Goal: Task Accomplishment & Management: Manage account settings

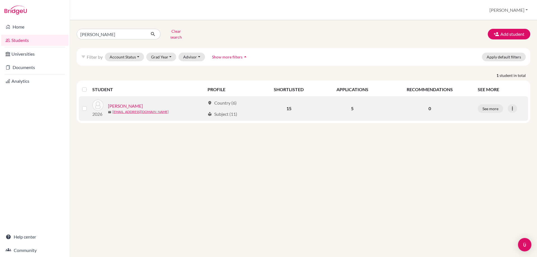
click at [115, 103] on link "[PERSON_NAME]" at bounding box center [125, 106] width 35 height 7
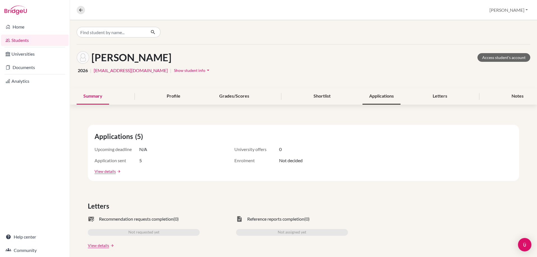
click at [386, 98] on div "Applications" at bounding box center [381, 96] width 38 height 16
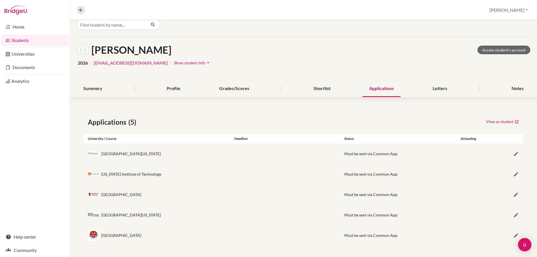
scroll to position [10, 0]
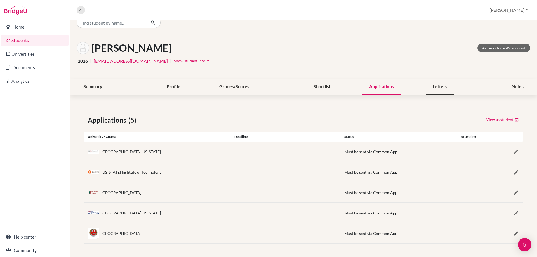
click at [440, 85] on div "Letters" at bounding box center [440, 87] width 28 height 16
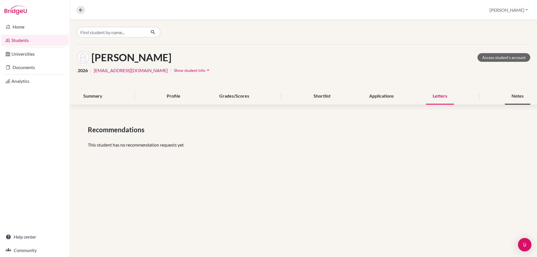
click at [513, 95] on div "Notes" at bounding box center [516, 96] width 25 height 16
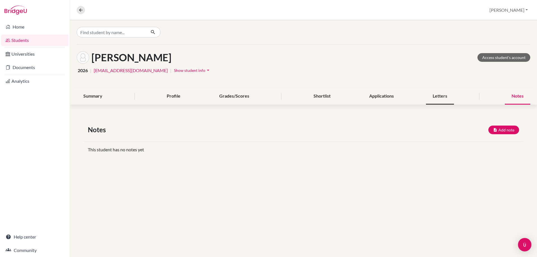
click at [451, 98] on div "Letters" at bounding box center [440, 96] width 28 height 16
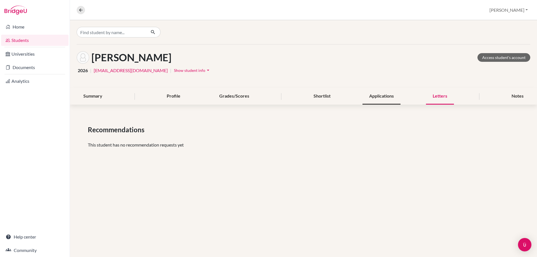
click at [386, 100] on div "Applications" at bounding box center [381, 96] width 38 height 16
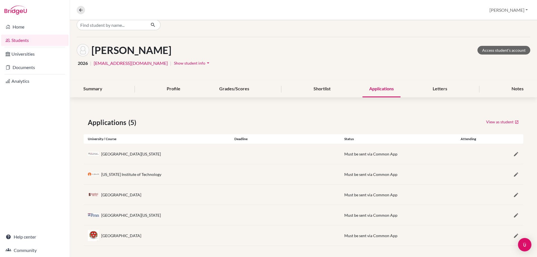
scroll to position [10, 0]
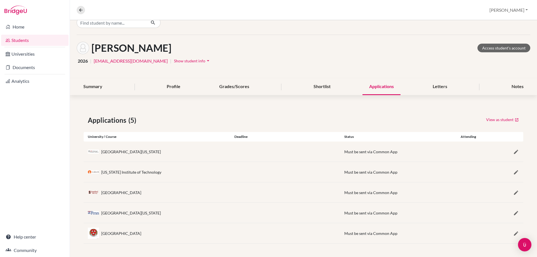
click at [101, 150] on div "University of Southern California" at bounding box center [131, 152] width 60 height 6
click at [19, 65] on link "Documents" at bounding box center [34, 67] width 67 height 11
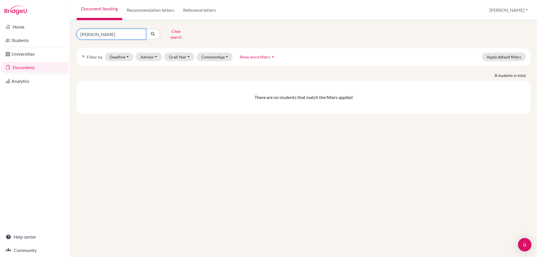
click at [141, 31] on input "samhith" at bounding box center [111, 34] width 69 height 11
click at [176, 33] on button "Clear search" at bounding box center [175, 34] width 31 height 15
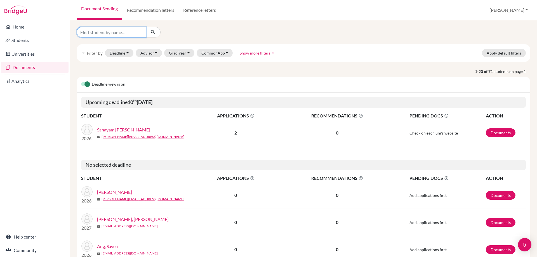
click at [126, 34] on input "Find student by name..." at bounding box center [111, 32] width 69 height 11
type input "[PERSON_NAME]"
click at [152, 31] on icon "submit" at bounding box center [153, 32] width 6 height 6
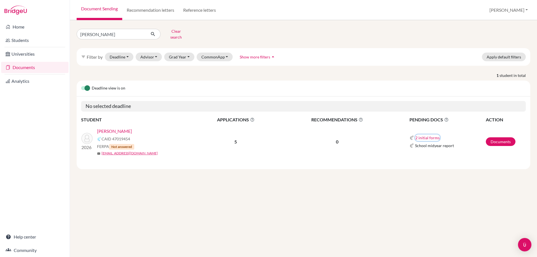
click at [434, 134] on button "2 initial forms" at bounding box center [427, 137] width 25 height 6
click at [462, 124] on td "2 initial forms Counselor recommendation School report School midyear report" at bounding box center [440, 141] width 89 height 37
click at [430, 134] on button "2 initial forms" at bounding box center [427, 137] width 25 height 6
click at [429, 152] on div "Counselor recommendation" at bounding box center [443, 155] width 49 height 6
click at [495, 137] on link "Documents" at bounding box center [500, 141] width 30 height 9
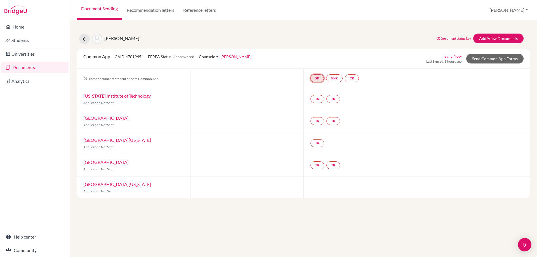
click at [345, 80] on link "SR" at bounding box center [352, 78] width 14 height 8
click at [319, 60] on link "School report" at bounding box center [317, 61] width 24 height 5
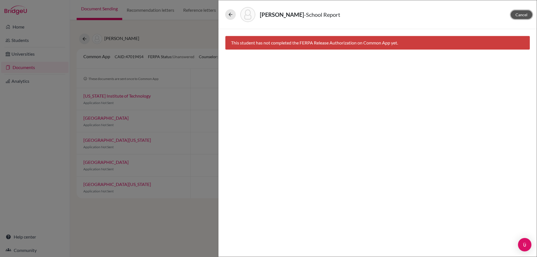
click at [517, 13] on span "Cancel" at bounding box center [521, 14] width 12 height 5
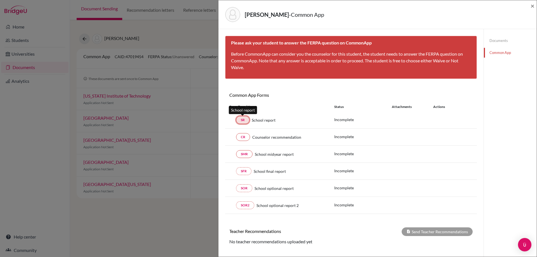
click at [240, 118] on link "SR" at bounding box center [242, 120] width 13 height 8
click at [243, 136] on link "CR" at bounding box center [243, 137] width 14 height 8
click at [242, 153] on link "SMR" at bounding box center [244, 154] width 16 height 8
click at [532, 7] on span "×" at bounding box center [532, 6] width 4 height 8
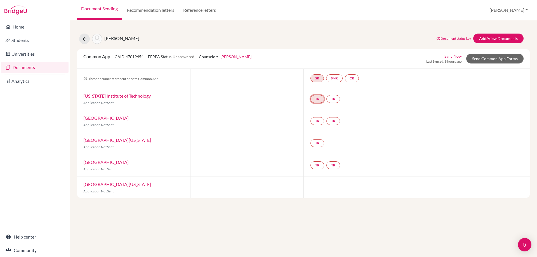
click at [318, 100] on link "TR" at bounding box center [317, 99] width 14 height 8
click at [333, 97] on link "TR" at bounding box center [333, 99] width 14 height 8
click at [319, 121] on link "TR" at bounding box center [317, 121] width 14 height 8
click at [335, 119] on link "TR" at bounding box center [333, 121] width 14 height 8
click at [318, 145] on link "TR" at bounding box center [317, 143] width 14 height 8
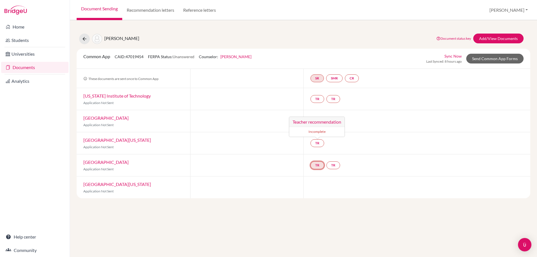
click at [317, 168] on link "TR" at bounding box center [317, 165] width 14 height 8
click at [339, 165] on link "TR" at bounding box center [333, 165] width 14 height 8
click at [355, 79] on link "CR" at bounding box center [352, 78] width 14 height 8
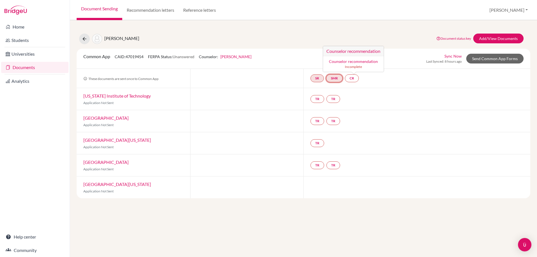
click at [340, 79] on link "SMR" at bounding box center [334, 78] width 16 height 8
click at [345, 81] on link "SR" at bounding box center [352, 78] width 14 height 8
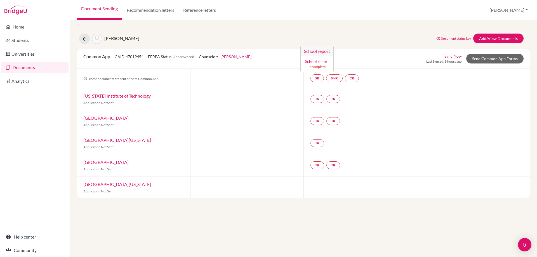
click at [163, 56] on span "FERPA Status: Unanswered" at bounding box center [171, 56] width 46 height 5
click at [454, 39] on link "Document status key" at bounding box center [453, 38] width 35 height 4
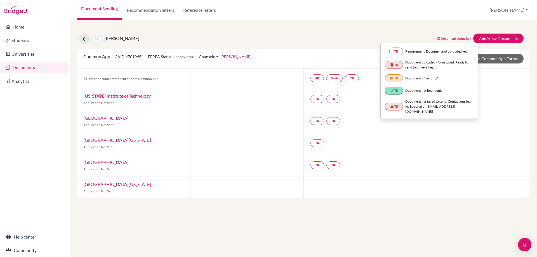
click at [454, 39] on link "Document status key" at bounding box center [453, 38] width 35 height 4
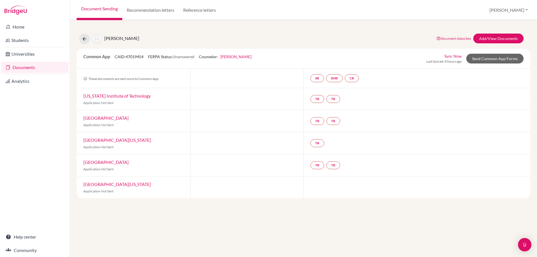
click at [122, 185] on link "University of Southern California" at bounding box center [117, 183] width 68 height 5
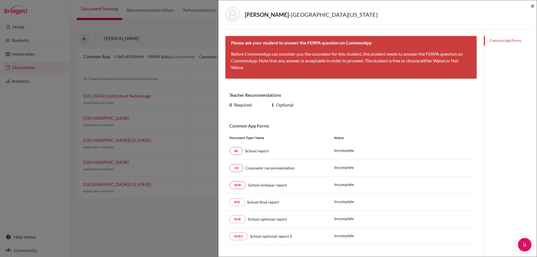
click at [532, 4] on span "×" at bounding box center [532, 6] width 4 height 8
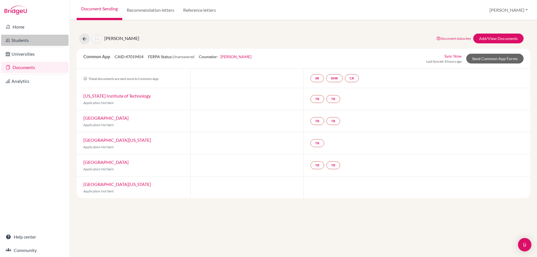
click at [18, 39] on link "Students" at bounding box center [34, 40] width 67 height 11
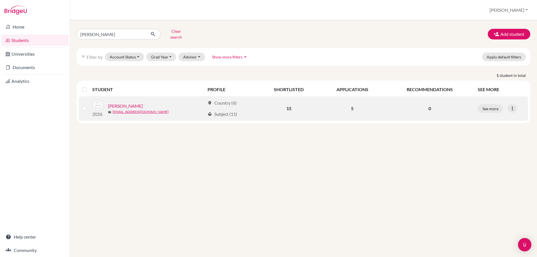
click at [129, 103] on link "[PERSON_NAME]" at bounding box center [125, 106] width 35 height 7
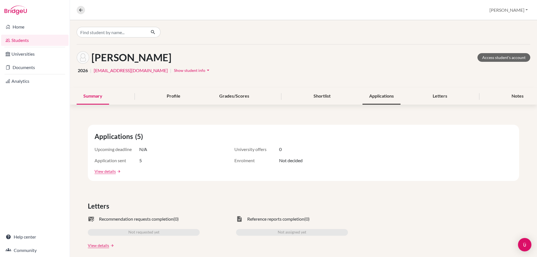
click at [385, 99] on div "Applications" at bounding box center [381, 96] width 38 height 16
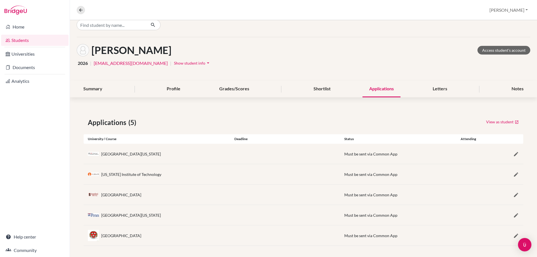
scroll to position [10, 0]
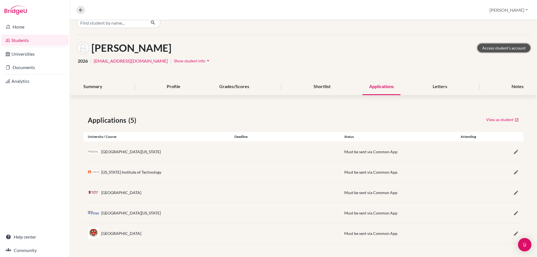
click at [509, 49] on link "Access student's account" at bounding box center [503, 48] width 53 height 9
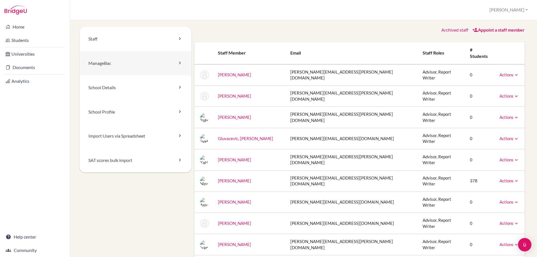
click at [94, 61] on link "ManageBac" at bounding box center [135, 63] width 112 height 24
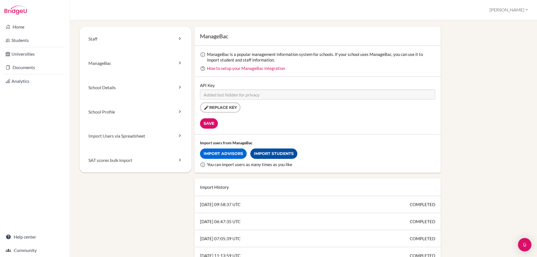
click at [264, 152] on link "Import Students" at bounding box center [273, 153] width 47 height 10
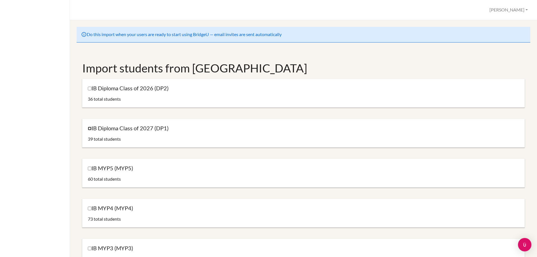
click at [90, 128] on input "IB Diploma Class of 2027 (DP1)" at bounding box center [90, 129] width 4 height 4
checkbox input "true"
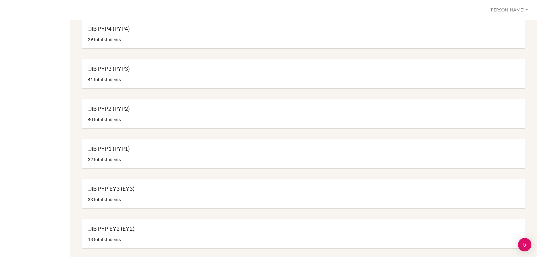
scroll to position [582, 0]
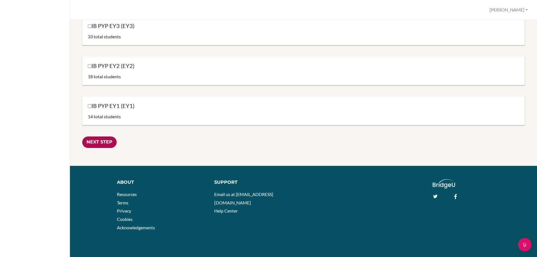
click at [99, 145] on input "Next Step" at bounding box center [99, 141] width 34 height 11
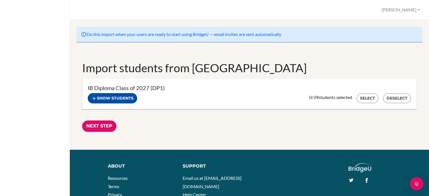
click at [120, 98] on button "Show students" at bounding box center [112, 98] width 49 height 10
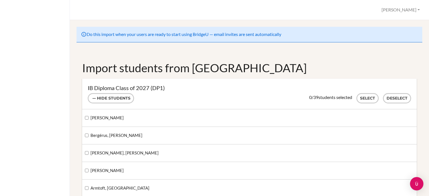
click at [275, 23] on div "Do this import when your users are ready to start using BridgeU — email invites…" at bounding box center [249, 108] width 359 height 176
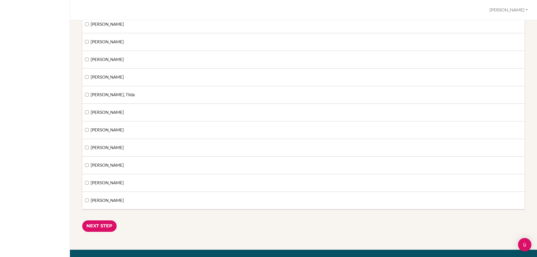
scroll to position [559, 0]
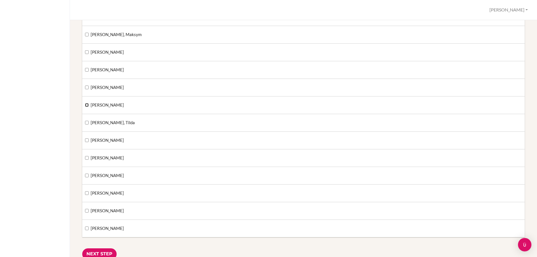
click at [87, 105] on input "Zhu Erlandsson, Eric" at bounding box center [87, 105] width 4 height 4
checkbox input "true"
click at [87, 123] on input "Carlsson, Tilda" at bounding box center [87, 123] width 4 height 4
checkbox input "true"
click at [88, 139] on input "Larsson, Signe" at bounding box center [87, 140] width 4 height 4
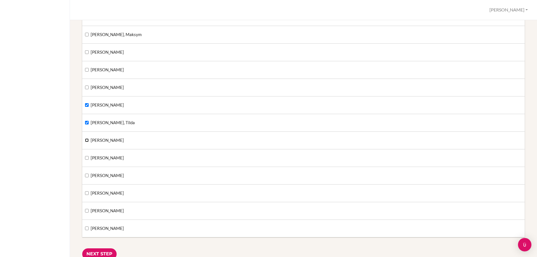
checkbox input "true"
click at [86, 159] on input "Buckus, Danyaal" at bounding box center [87, 158] width 4 height 4
checkbox input "true"
click at [87, 175] on input "Bazzana, Beniamino" at bounding box center [87, 176] width 4 height 4
checkbox input "true"
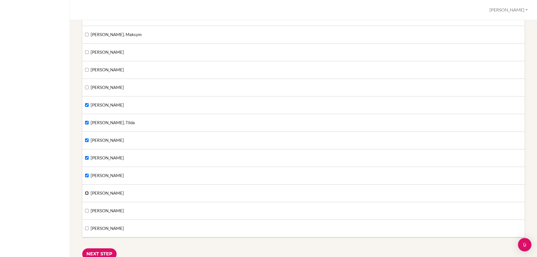
click at [87, 193] on input "Tucker, Caroline" at bounding box center [87, 193] width 4 height 4
checkbox input "true"
click at [87, 210] on input "Harahsheh, Omar" at bounding box center [87, 211] width 4 height 4
checkbox input "true"
click at [87, 229] on input "Rodrigues, Joaquim" at bounding box center [87, 228] width 4 height 4
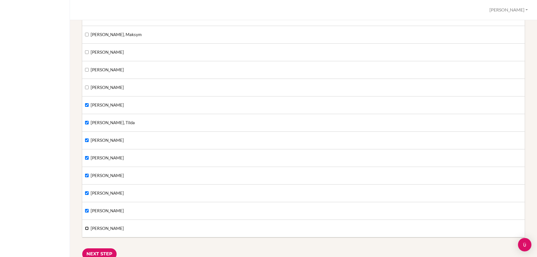
checkbox input "true"
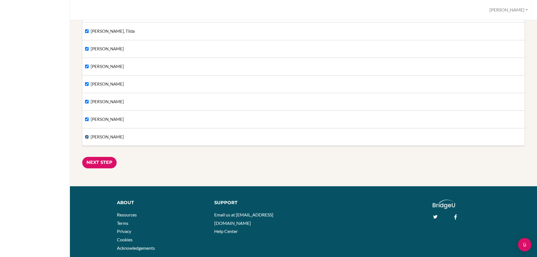
scroll to position [671, 0]
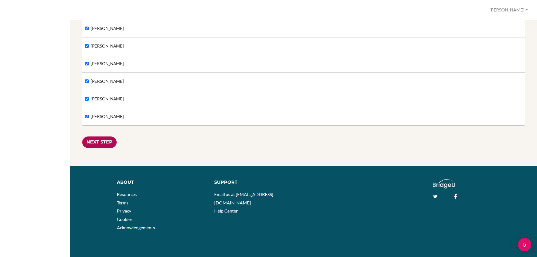
click at [103, 141] on input "Next Step" at bounding box center [99, 141] width 34 height 11
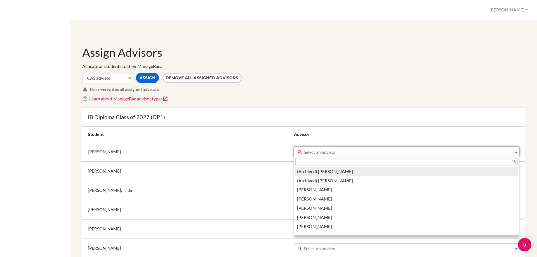
click at [310, 152] on span "Select an advisor" at bounding box center [407, 152] width 208 height 10
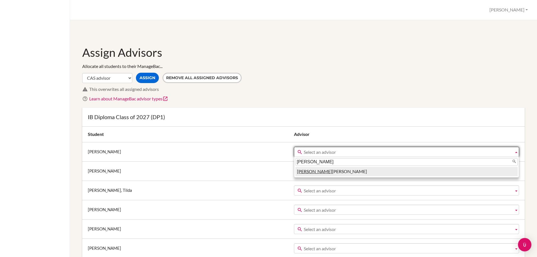
type input "nina"
click at [295, 171] on li "Nina Hedin" at bounding box center [406, 171] width 222 height 9
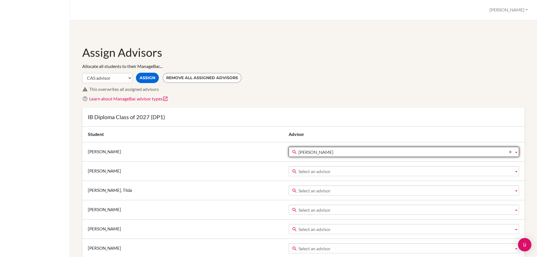
click at [298, 171] on span "Select an advisor" at bounding box center [404, 171] width 213 height 10
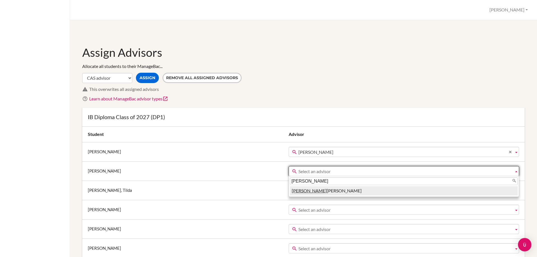
type input "nina"
click at [291, 190] on em "[PERSON_NAME]" at bounding box center [308, 190] width 35 height 5
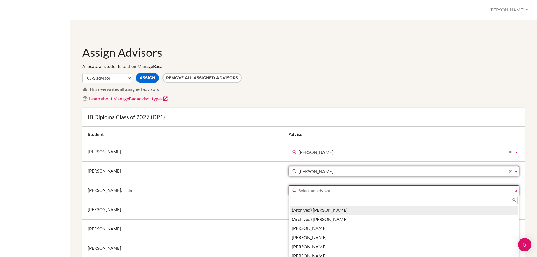
click at [298, 189] on span "Select an advisor" at bounding box center [404, 191] width 213 height 10
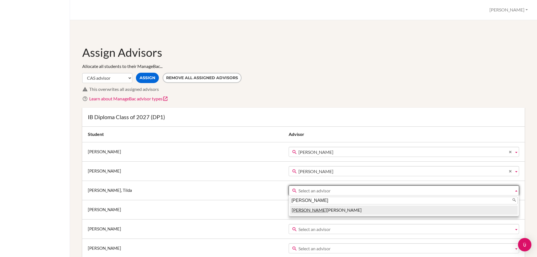
type input "nina"
click at [290, 209] on li "Nina Hedin" at bounding box center [403, 209] width 227 height 9
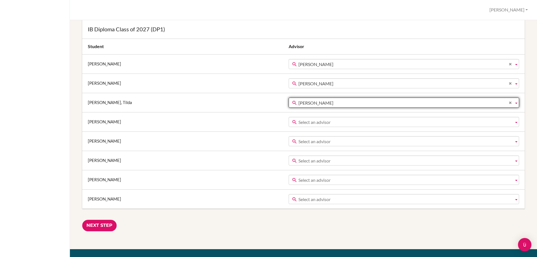
scroll to position [112, 0]
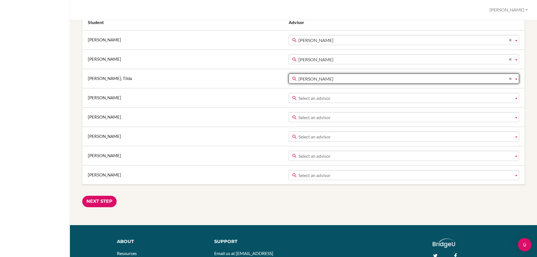
click at [308, 99] on span "Select an advisor" at bounding box center [404, 98] width 213 height 10
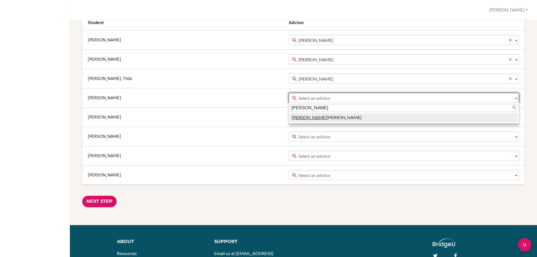
type input "nina"
click at [297, 118] on li "Nina Hedin" at bounding box center [403, 117] width 227 height 9
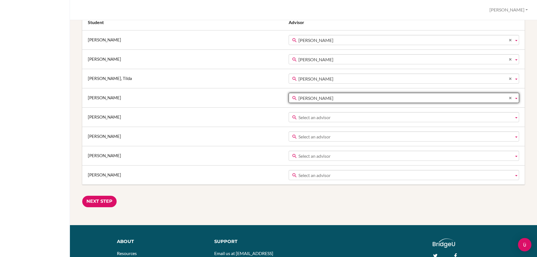
click at [300, 118] on span "Select an advisor" at bounding box center [404, 117] width 213 height 10
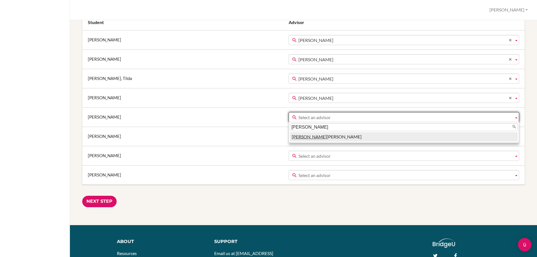
type input "nina"
click at [293, 138] on li "Nina Hedin" at bounding box center [403, 136] width 227 height 9
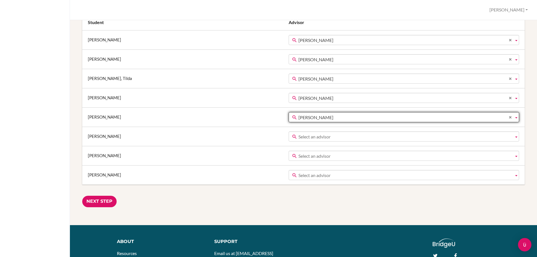
click at [298, 139] on span "Select an advisor" at bounding box center [404, 137] width 213 height 10
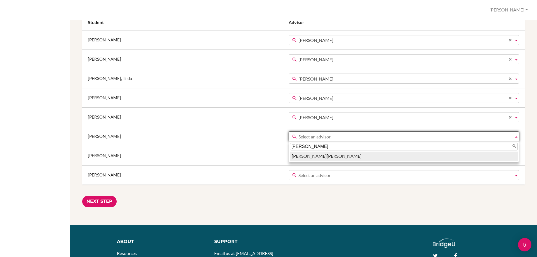
type input "nina"
click at [293, 156] on li "Nina Hedin" at bounding box center [403, 155] width 227 height 9
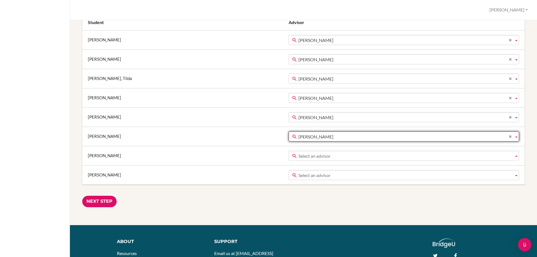
click at [298, 160] on span "Select an advisor" at bounding box center [404, 156] width 213 height 10
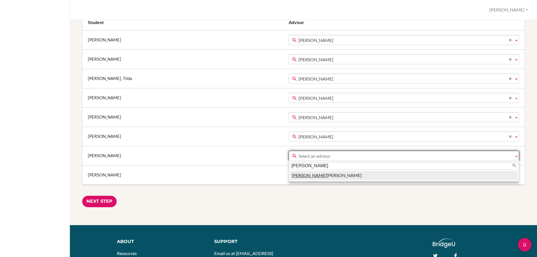
type input "nina"
click at [290, 177] on li "Nina Hedin" at bounding box center [403, 175] width 227 height 9
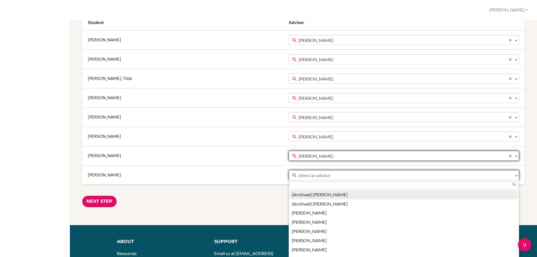
click at [298, 170] on span "Select an advisor" at bounding box center [404, 175] width 213 height 10
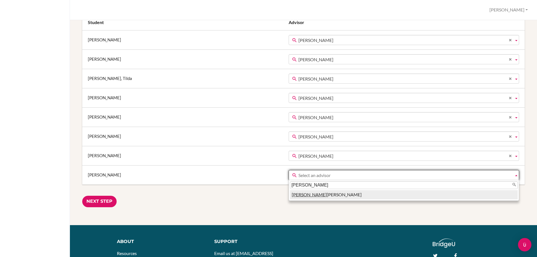
type input "nina"
click at [292, 193] on li "Nina Hedin" at bounding box center [403, 194] width 227 height 9
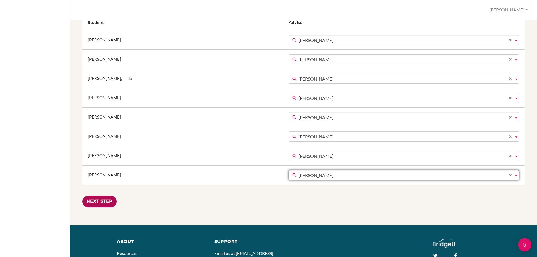
click at [99, 200] on input "Next Step" at bounding box center [99, 201] width 34 height 11
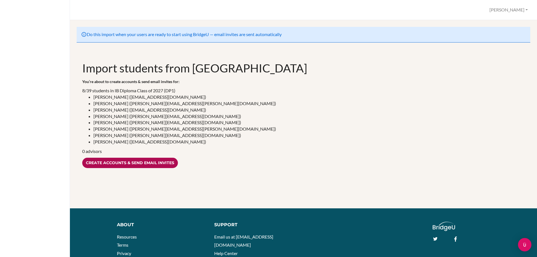
click at [135, 164] on input "Create accounts & send email invites" at bounding box center [130, 163] width 96 height 10
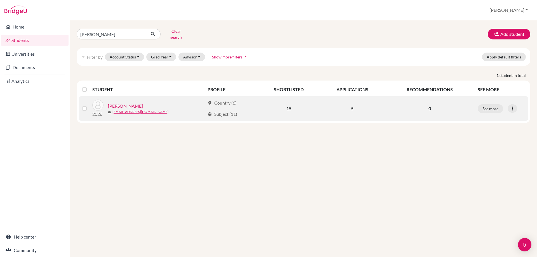
click at [123, 103] on link "[PERSON_NAME]" at bounding box center [125, 106] width 35 height 7
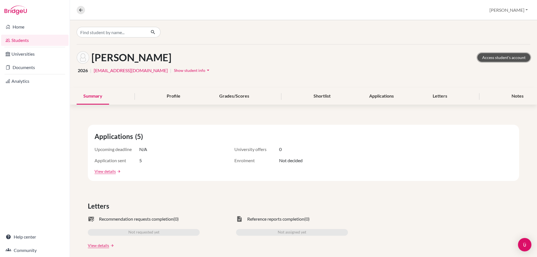
click at [501, 58] on link "Access student's account" at bounding box center [503, 57] width 53 height 9
click at [23, 233] on link "Help center" at bounding box center [34, 236] width 67 height 11
click at [18, 42] on link "Students" at bounding box center [34, 40] width 67 height 11
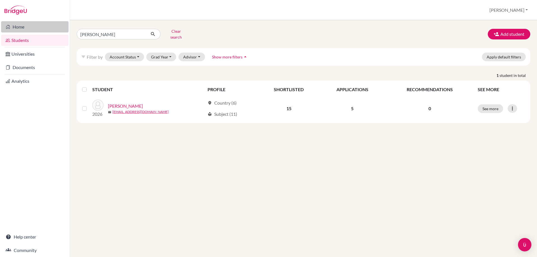
click at [17, 28] on link "Home" at bounding box center [34, 26] width 67 height 11
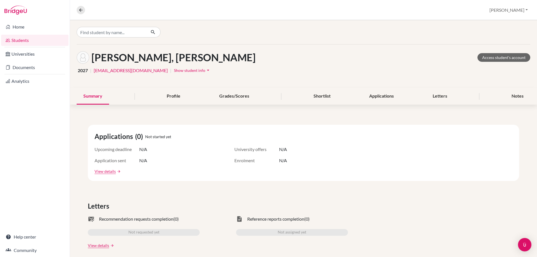
click at [19, 39] on link "Students" at bounding box center [34, 40] width 67 height 11
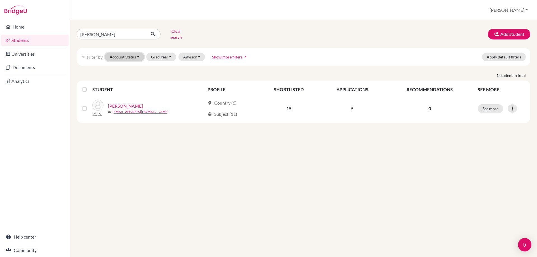
click at [140, 54] on button "Account Status" at bounding box center [124, 57] width 39 height 9
click at [162, 53] on button "Grad Year" at bounding box center [161, 57] width 30 height 9
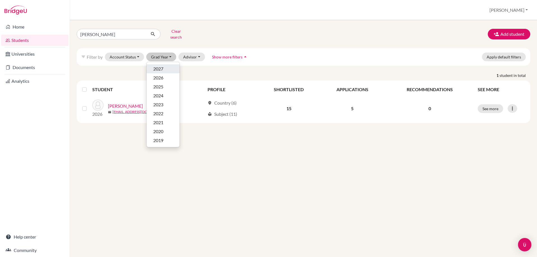
click at [163, 65] on span "2027" at bounding box center [158, 68] width 10 height 7
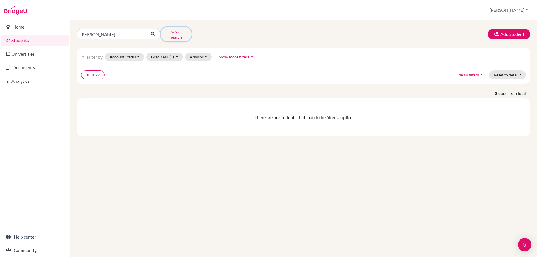
click at [173, 31] on button "Clear search" at bounding box center [175, 34] width 31 height 15
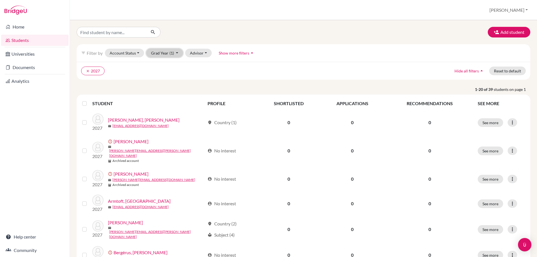
click at [176, 53] on button "Grad Year (1)" at bounding box center [164, 53] width 37 height 9
click at [172, 68] on div "2027 done" at bounding box center [163, 64] width 20 height 7
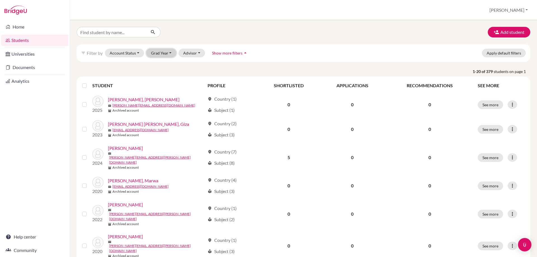
click at [163, 52] on button "Grad Year" at bounding box center [161, 53] width 30 height 9
click at [163, 63] on span "2027" at bounding box center [158, 64] width 10 height 7
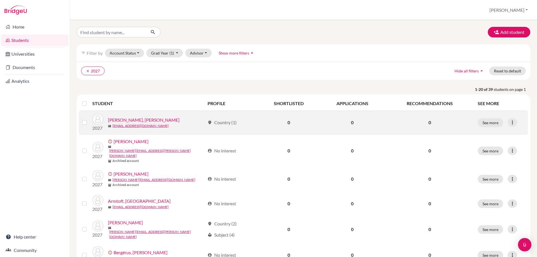
click at [89, 119] on label at bounding box center [89, 119] width 0 height 0
click at [0, 0] on input "checkbox" at bounding box center [0, 0] width 0 height 0
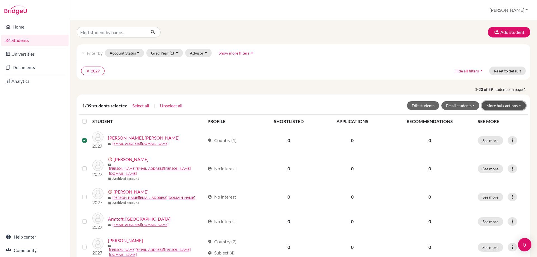
click at [493, 108] on button "More bulk actions" at bounding box center [503, 105] width 44 height 9
click at [491, 116] on button "Archive" at bounding box center [500, 117] width 51 height 9
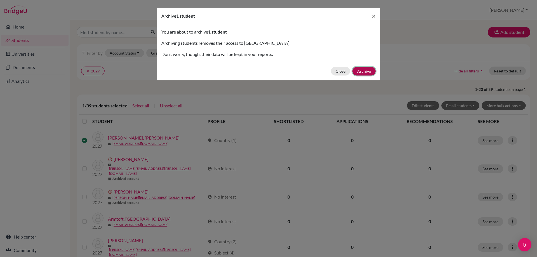
click at [361, 71] on button "Archive" at bounding box center [363, 71] width 23 height 9
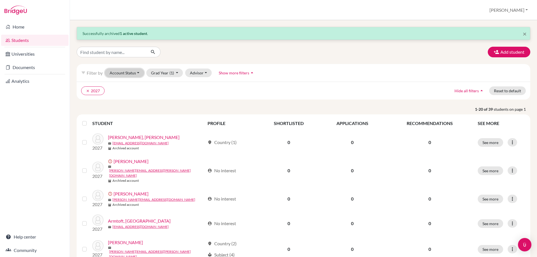
click at [139, 75] on button "Account Status" at bounding box center [124, 72] width 39 height 9
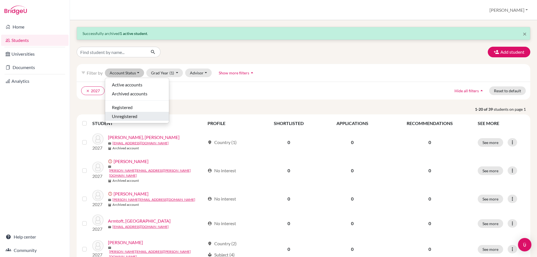
click at [137, 114] on span "Unregistered" at bounding box center [124, 116] width 25 height 7
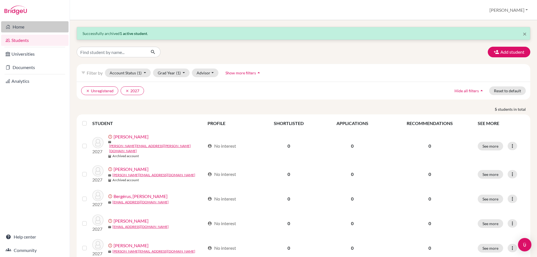
click at [19, 25] on link "Home" at bounding box center [34, 26] width 67 height 11
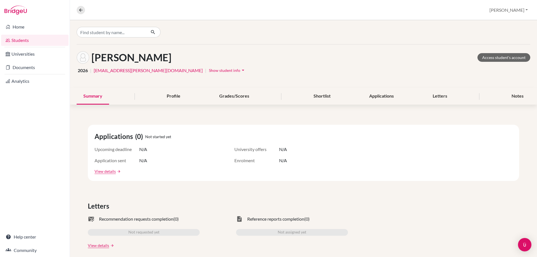
click at [209, 70] on span "Show student info" at bounding box center [224, 70] width 31 height 5
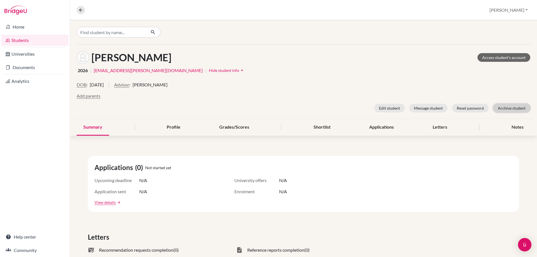
click at [505, 108] on button "Archive student" at bounding box center [511, 108] width 37 height 9
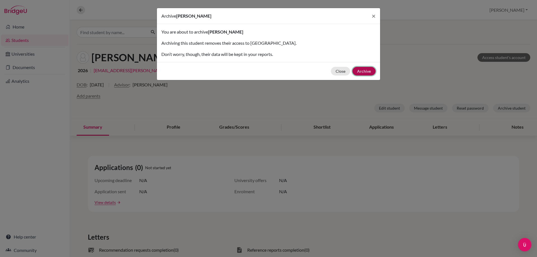
click at [364, 71] on button "Archive" at bounding box center [363, 71] width 23 height 9
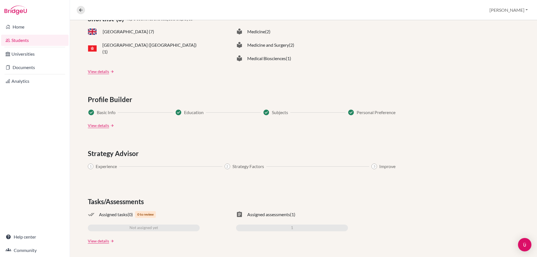
scroll to position [308, 0]
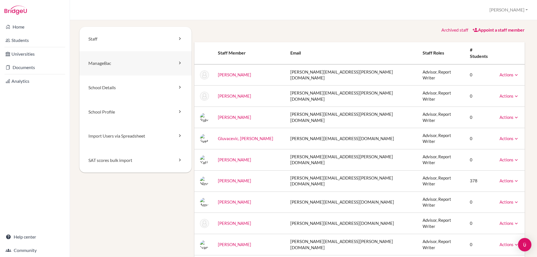
click at [147, 60] on link "ManageBac" at bounding box center [135, 63] width 112 height 24
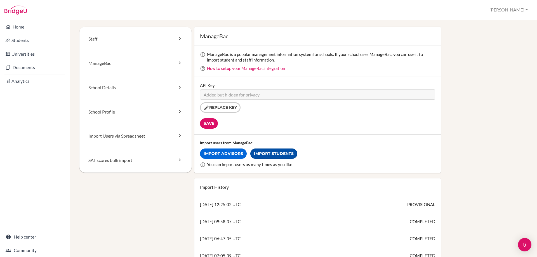
click at [266, 156] on link "Import Students" at bounding box center [273, 153] width 47 height 10
click at [106, 66] on link "ManageBac" at bounding box center [135, 63] width 112 height 24
click at [265, 154] on link "Import Students" at bounding box center [273, 153] width 47 height 10
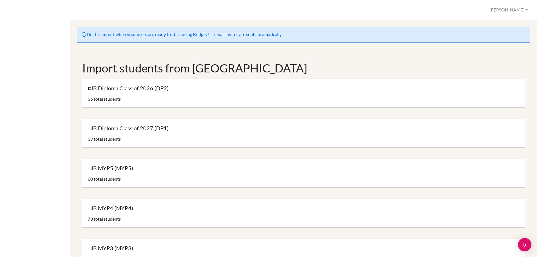
click at [89, 89] on input "IB Diploma Class of 2026 (DP2)" at bounding box center [90, 89] width 4 height 4
checkbox input "true"
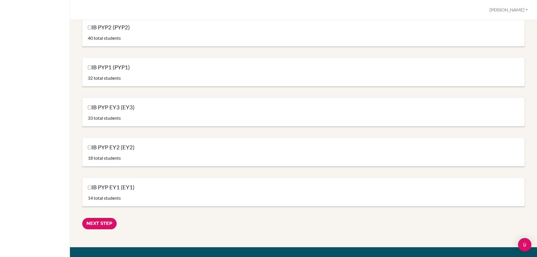
scroll to position [582, 0]
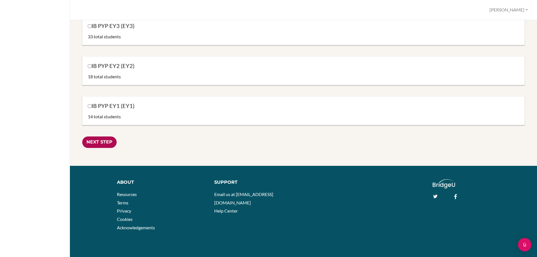
click at [106, 143] on input "Next Step" at bounding box center [99, 141] width 34 height 11
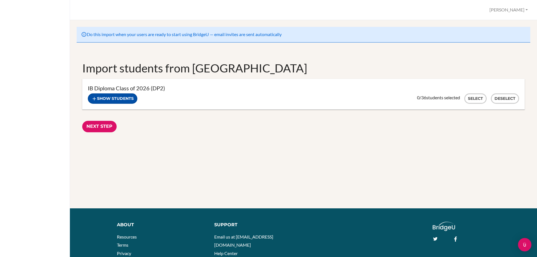
click at [108, 98] on button "Show students" at bounding box center [112, 98] width 49 height 10
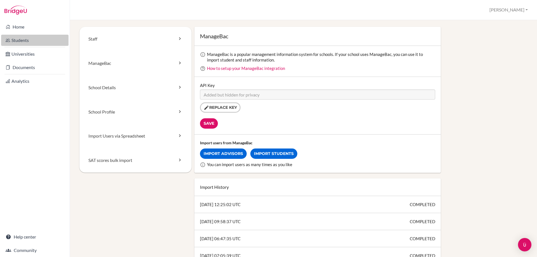
click at [24, 40] on link "Students" at bounding box center [34, 40] width 67 height 11
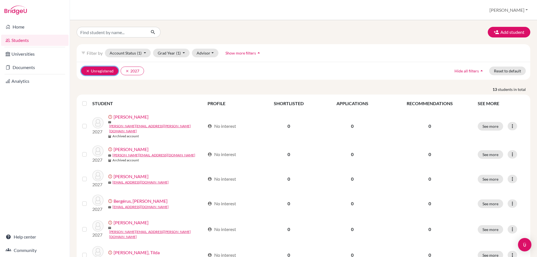
click at [87, 70] on icon "clear" at bounding box center [88, 71] width 4 height 4
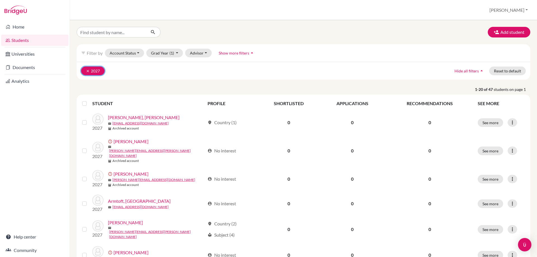
click at [86, 72] on icon "clear" at bounding box center [88, 71] width 4 height 4
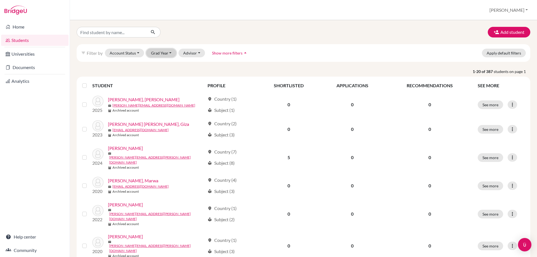
click at [171, 54] on button "Grad Year" at bounding box center [161, 53] width 30 height 9
click at [164, 74] on div "2026" at bounding box center [163, 73] width 20 height 7
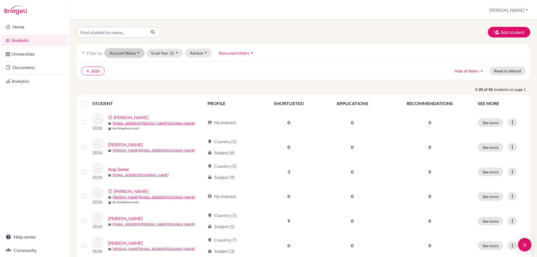
click at [129, 53] on button "Account Status" at bounding box center [124, 53] width 39 height 9
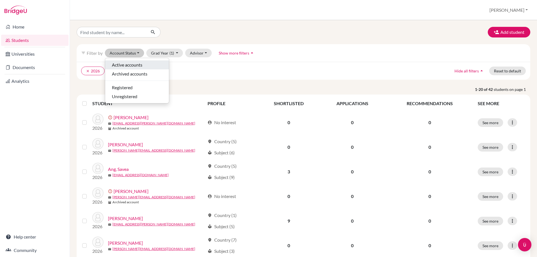
click at [130, 64] on span "Active accounts" at bounding box center [127, 64] width 30 height 7
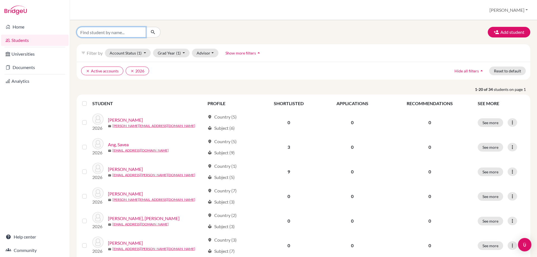
click at [138, 34] on input "Find student by name..." at bounding box center [111, 32] width 69 height 11
type input "sraavya"
click button "submit" at bounding box center [153, 32] width 15 height 11
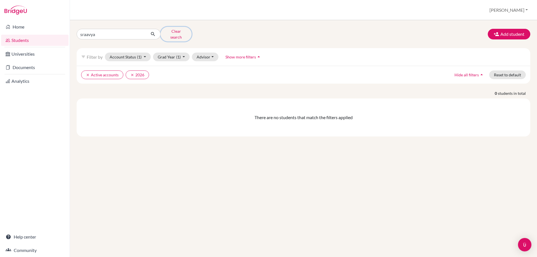
click at [181, 32] on button "Clear search" at bounding box center [175, 34] width 31 height 15
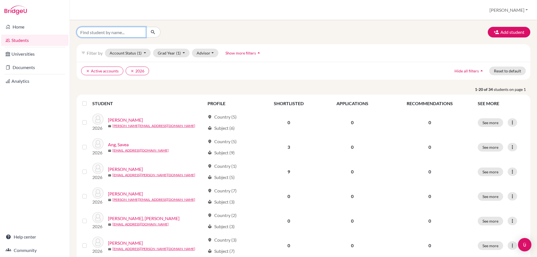
drag, startPoint x: 107, startPoint y: 37, endPoint x: 112, endPoint y: 35, distance: 5.4
click at [112, 35] on input "Find student by name..." at bounding box center [111, 32] width 69 height 11
drag, startPoint x: 212, startPoint y: 66, endPoint x: 189, endPoint y: 68, distance: 23.6
click at [212, 66] on div "clear Active accounts clear 2026 Hide all filters arrow_drop_up Reset to default" at bounding box center [303, 71] width 453 height 18
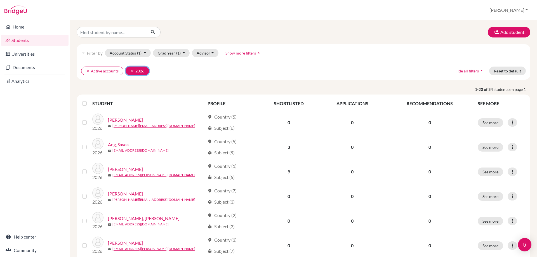
click at [131, 70] on icon "clear" at bounding box center [132, 71] width 4 height 4
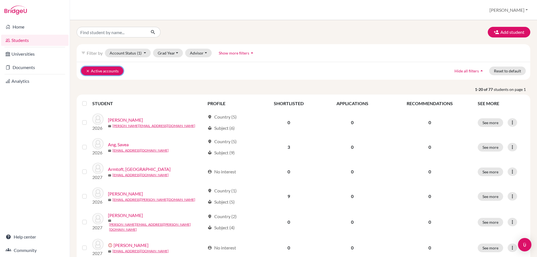
click at [89, 71] on icon "clear" at bounding box center [88, 71] width 4 height 4
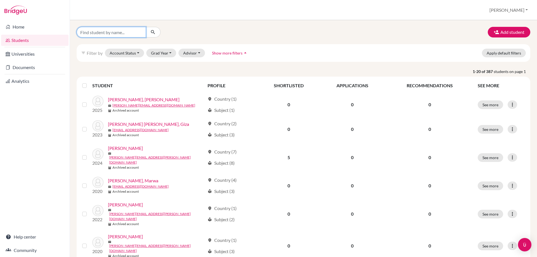
click at [95, 34] on input "Find student by name..." at bounding box center [111, 32] width 69 height 11
type input "sraavya"
click button "submit" at bounding box center [153, 32] width 15 height 11
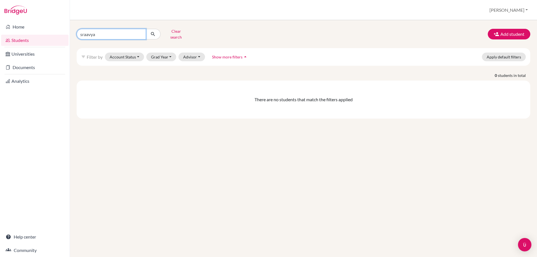
click at [139, 32] on input "sraavya" at bounding box center [111, 34] width 69 height 11
type input "mina"
click button "submit" at bounding box center [153, 34] width 15 height 11
drag, startPoint x: 108, startPoint y: 32, endPoint x: 67, endPoint y: 31, distance: 40.5
click at [67, 31] on div "Home Students Universities Documents Analytics Help center Community Students o…" at bounding box center [268, 128] width 537 height 257
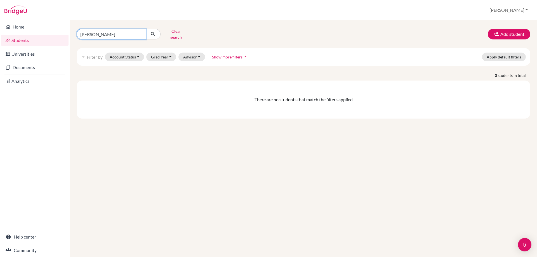
type input "cornelius"
click button "submit" at bounding box center [153, 34] width 15 height 11
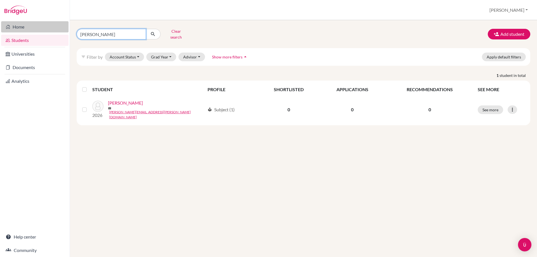
drag, startPoint x: 112, startPoint y: 34, endPoint x: 57, endPoint y: 32, distance: 54.8
click at [57, 32] on div "Home Students Universities Documents Analytics Help center Community Students o…" at bounding box center [268, 128] width 537 height 257
type input "amanda"
click button "submit" at bounding box center [153, 34] width 15 height 11
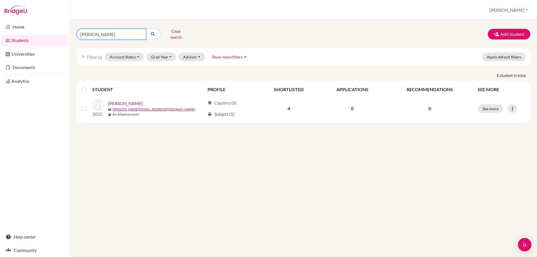
click at [106, 32] on input "amanda" at bounding box center [111, 34] width 69 height 11
type input "a"
type input "salma"
click button "submit" at bounding box center [153, 34] width 15 height 11
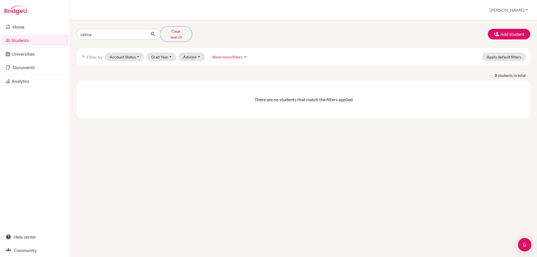
click at [172, 32] on button "Clear search" at bounding box center [175, 34] width 31 height 15
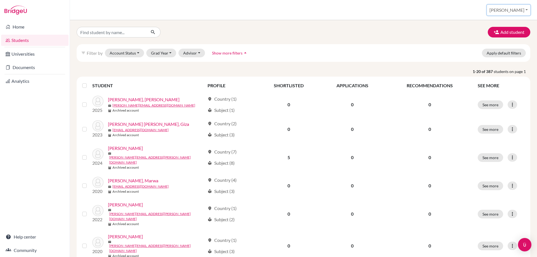
click at [519, 10] on button "Nina" at bounding box center [508, 10] width 43 height 11
click at [505, 32] on link "School Settings" at bounding box center [483, 31] width 44 height 9
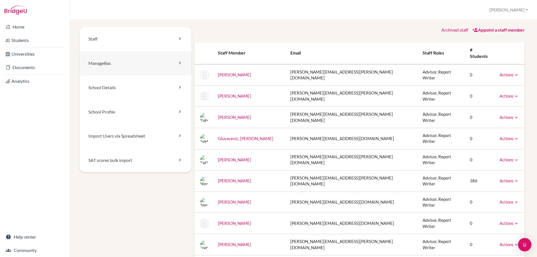
click at [110, 63] on link "ManageBac" at bounding box center [135, 63] width 112 height 24
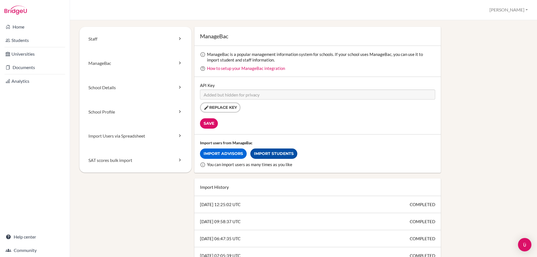
click at [275, 152] on link "Import Students" at bounding box center [273, 153] width 47 height 10
click at [518, 12] on button "[PERSON_NAME]" at bounding box center [508, 10] width 43 height 10
click at [498, 46] on button "Log out" at bounding box center [507, 45] width 44 height 9
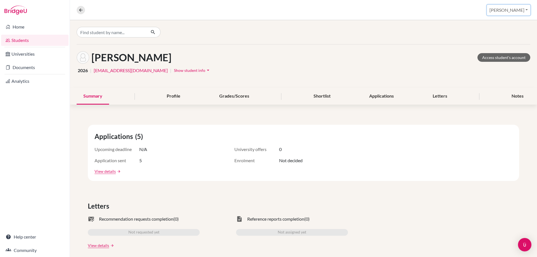
click at [522, 10] on button "Nina" at bounding box center [508, 10] width 43 height 11
click at [505, 44] on button "Log out" at bounding box center [483, 45] width 44 height 9
